Goal: Transaction & Acquisition: Purchase product/service

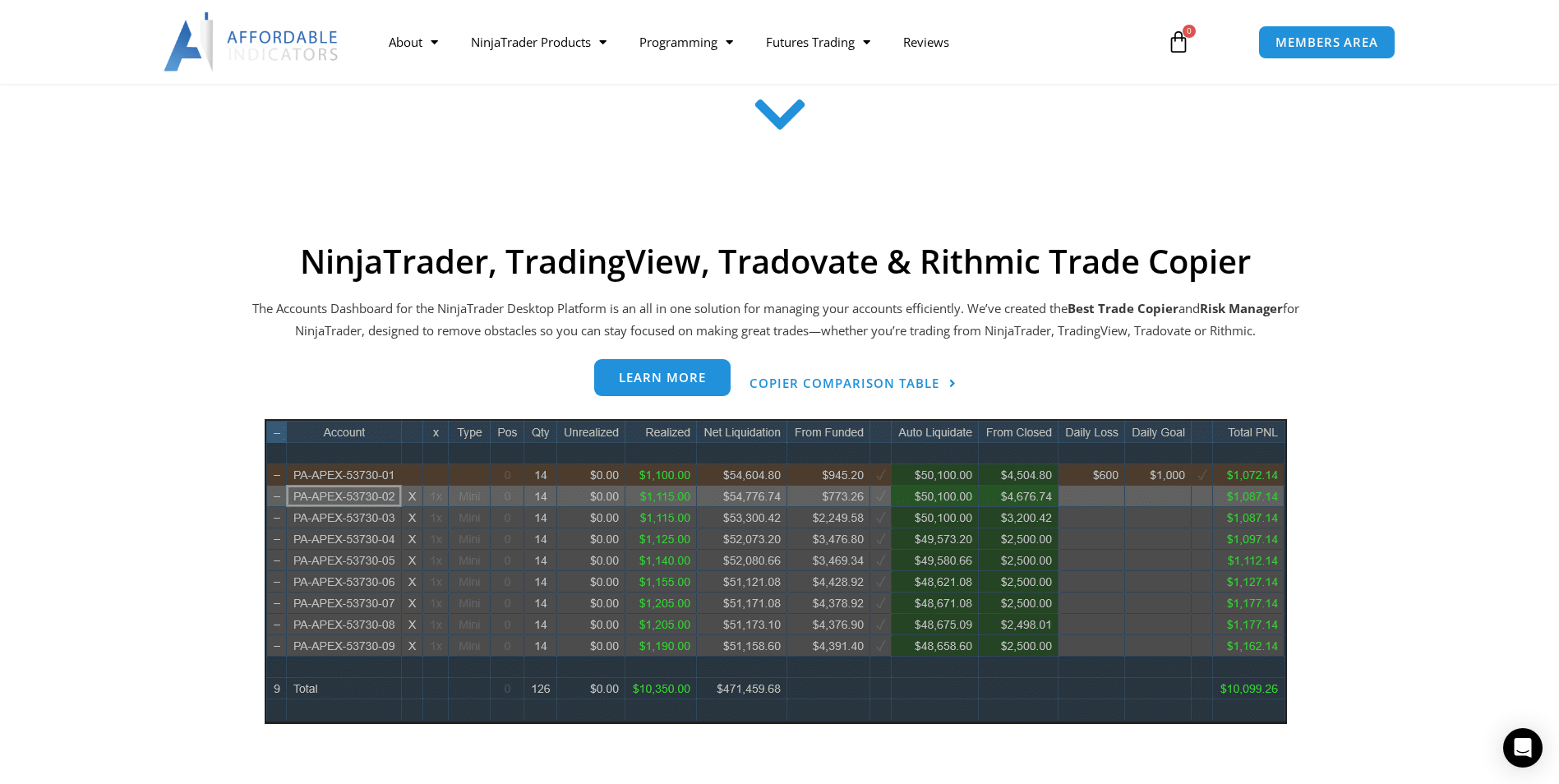
scroll to position [576, 0]
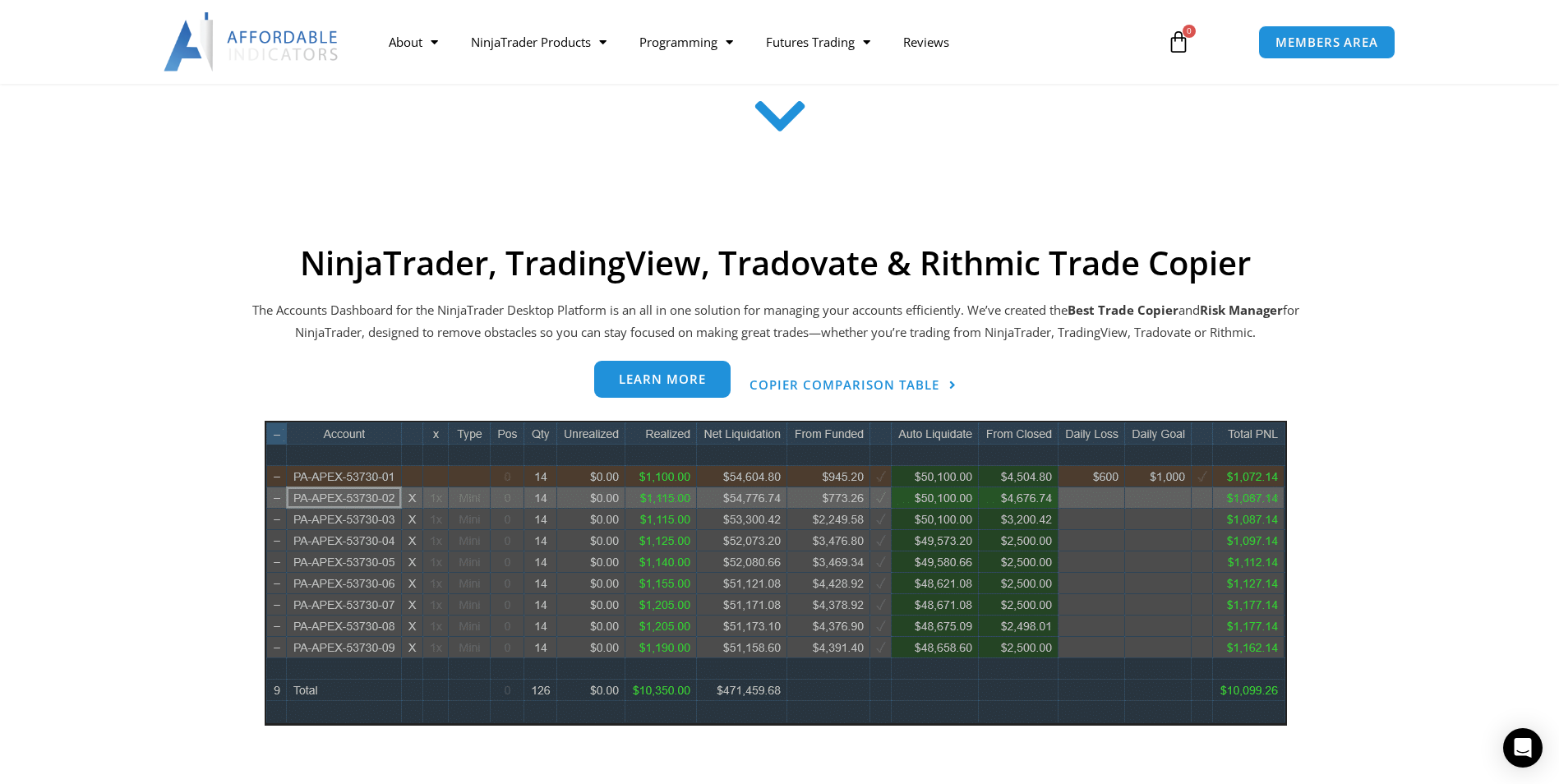
click at [665, 380] on span "Learn more" at bounding box center [663, 379] width 87 height 13
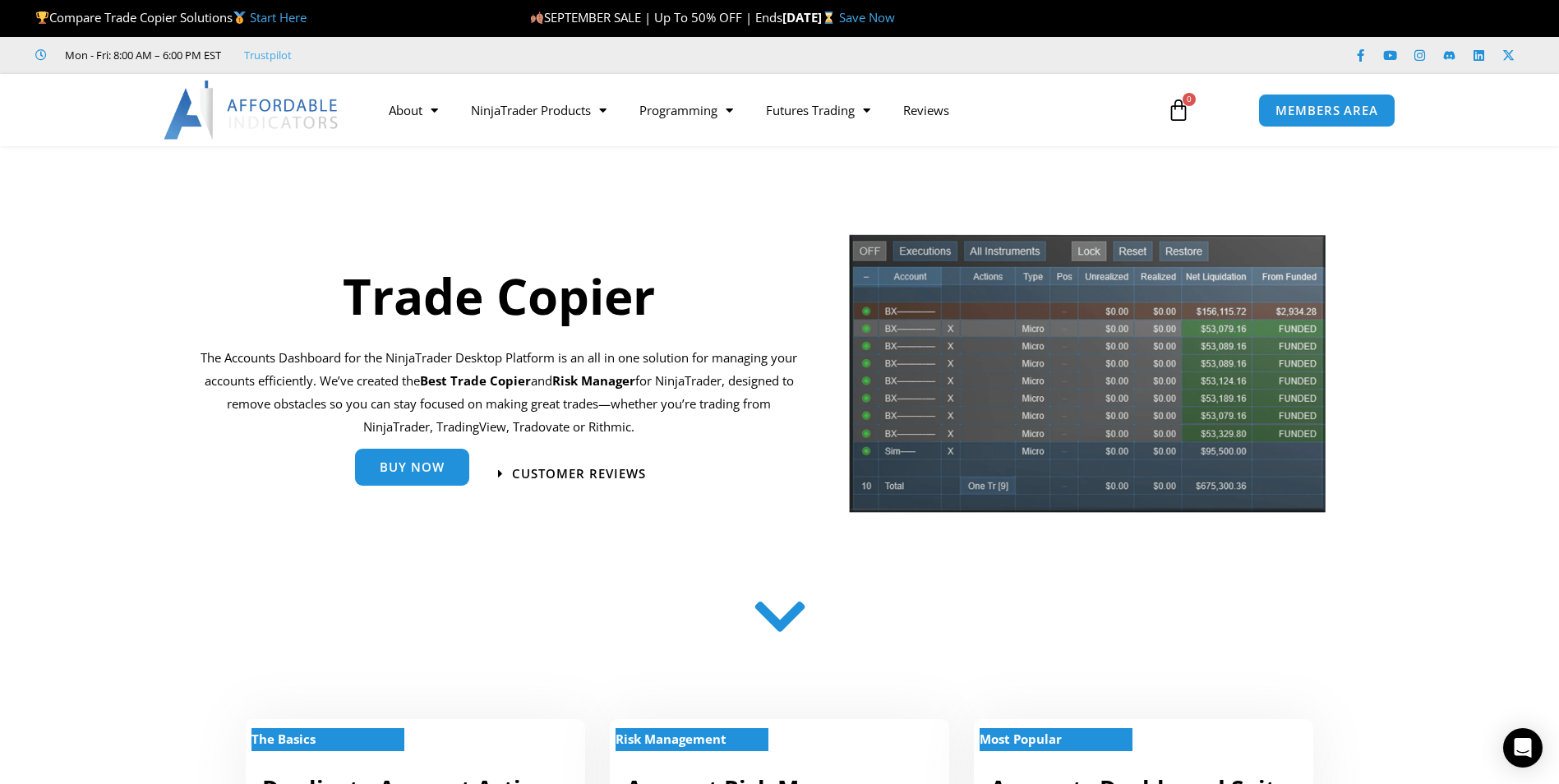
click at [441, 470] on span "Buy Now" at bounding box center [412, 470] width 65 height 13
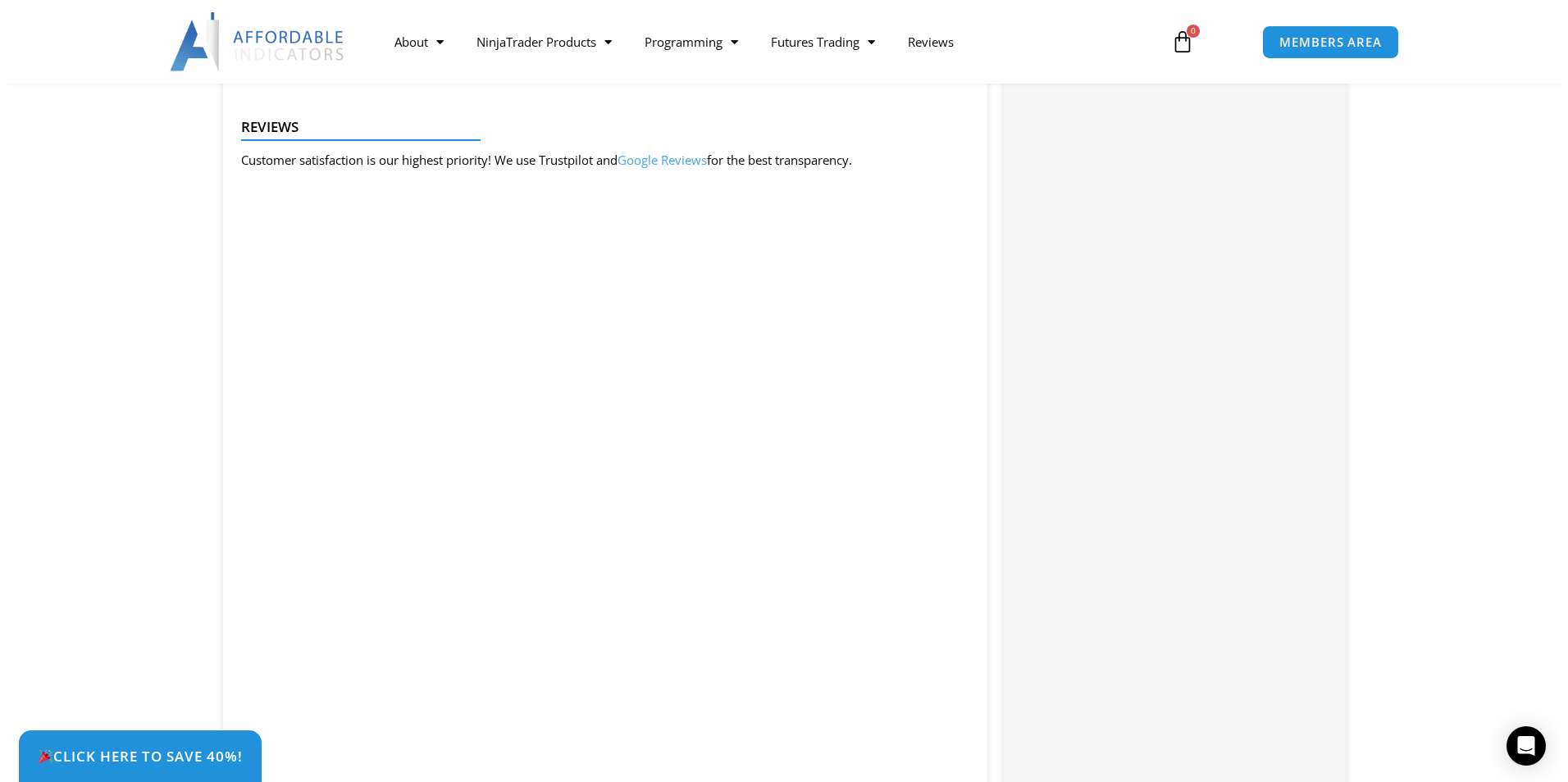
scroll to position [2191, 0]
